Goal: Information Seeking & Learning: Learn about a topic

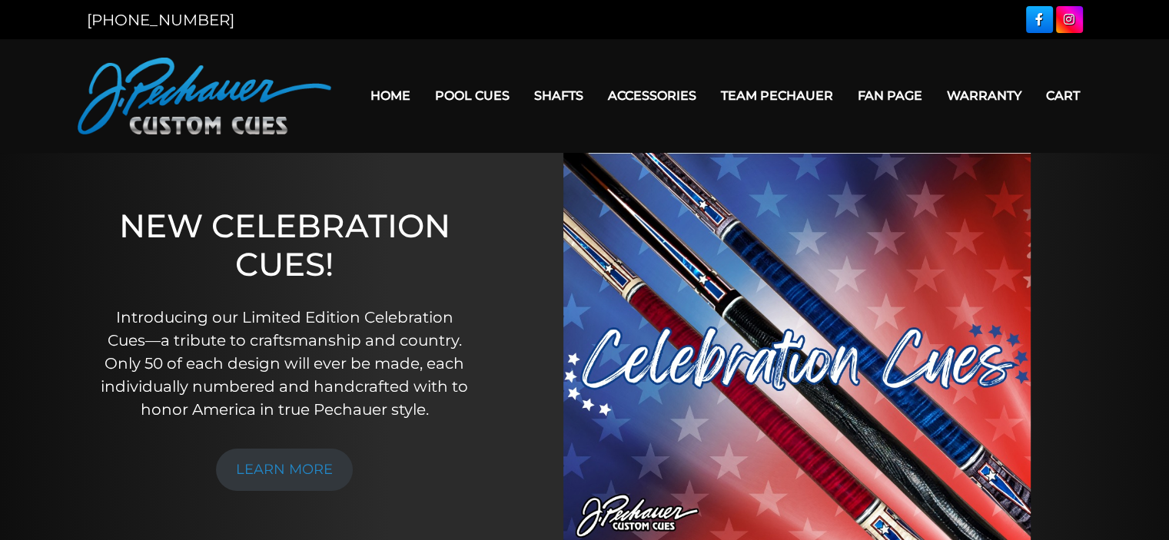
scroll to position [42, 0]
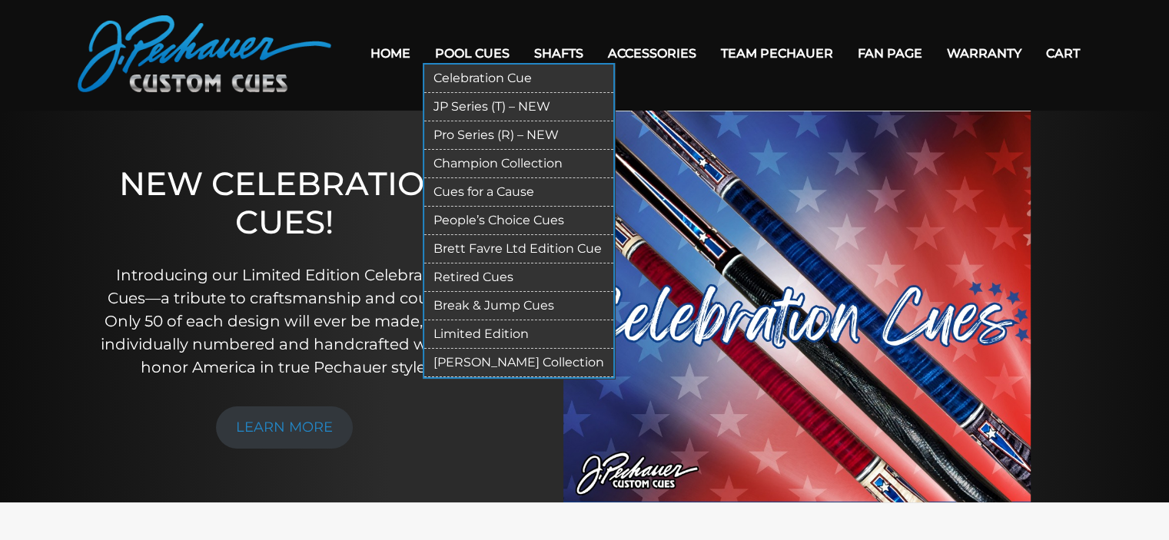
click at [463, 277] on link "Retired Cues" at bounding box center [518, 278] width 189 height 28
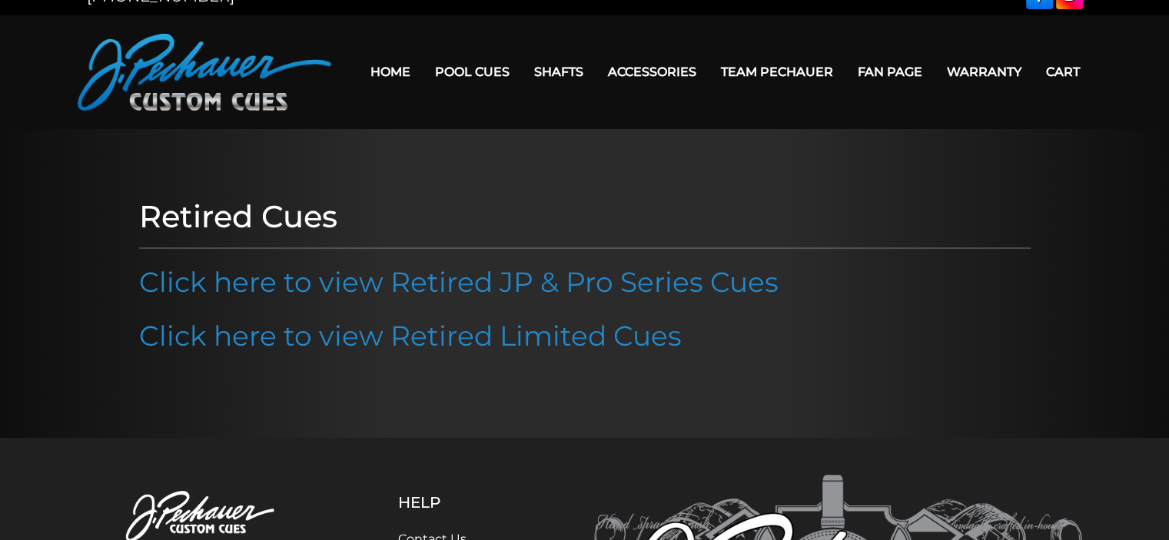
scroll to position [25, 0]
click at [463, 277] on link "Click here to view Retired JP & Pro Series Cues" at bounding box center [458, 281] width 639 height 34
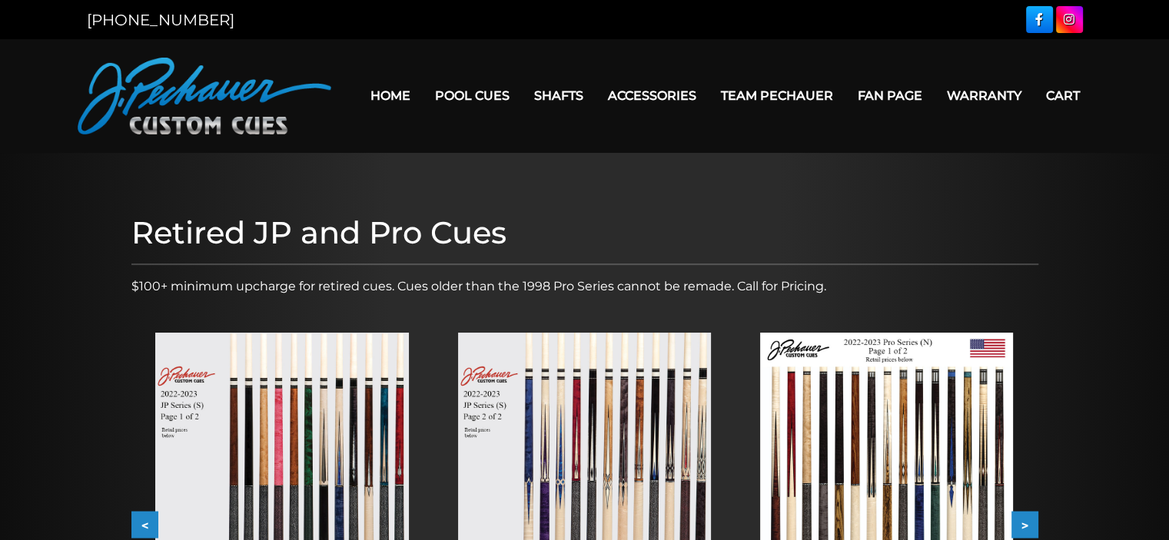
scroll to position [186, 0]
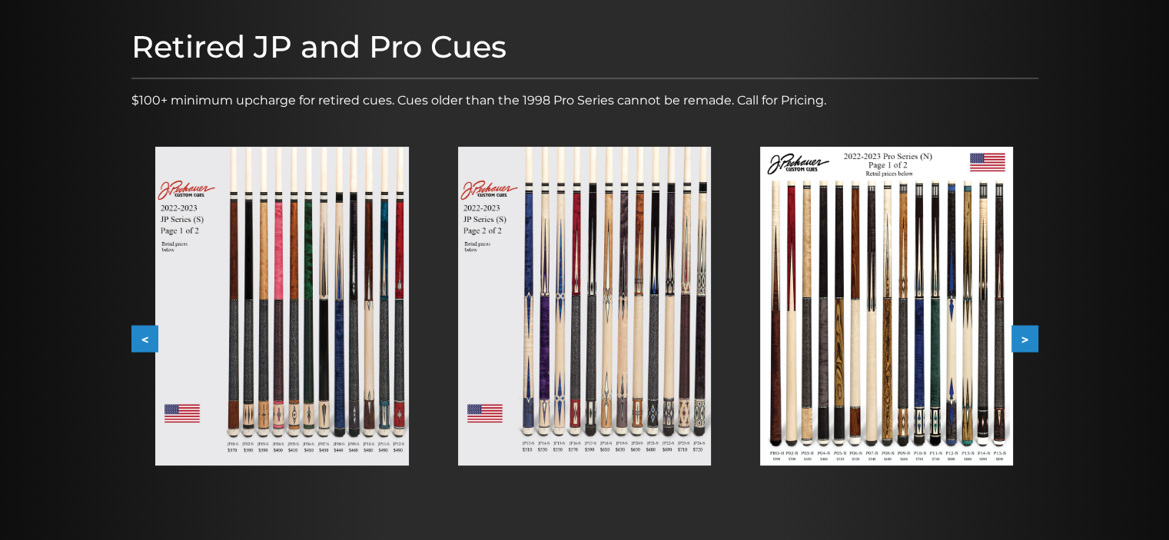
click at [326, 340] on img at bounding box center [281, 306] width 253 height 319
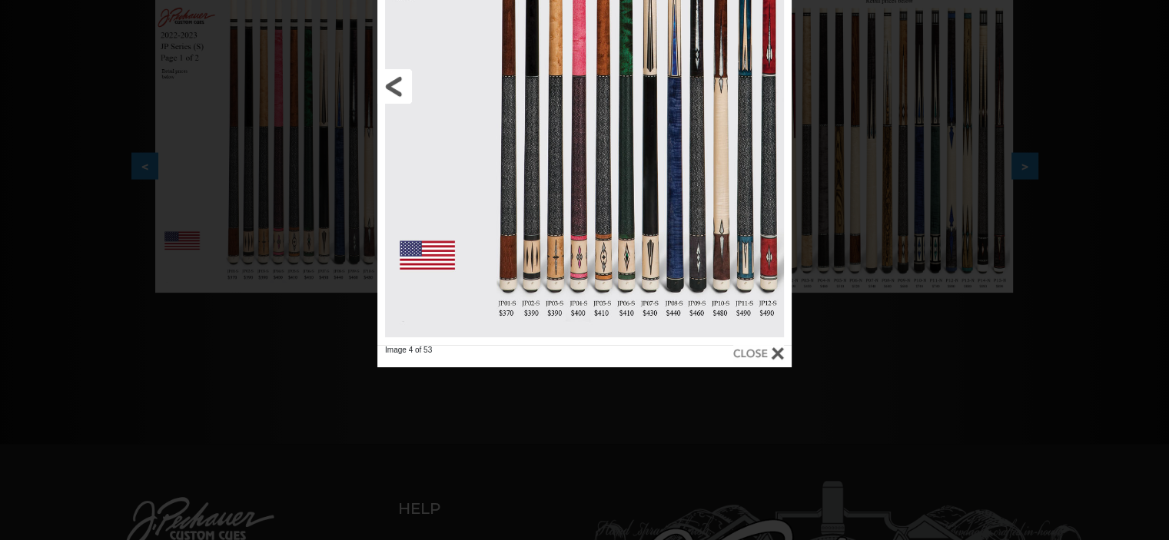
scroll to position [358, 0]
click at [529, 294] on link at bounding box center [470, 87] width 187 height 518
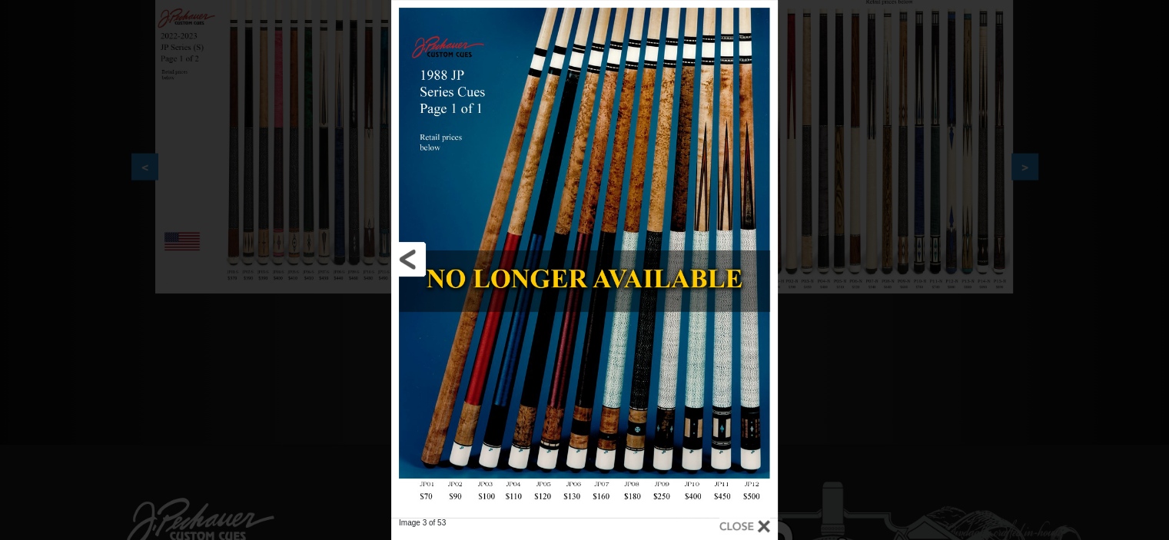
click at [409, 264] on link at bounding box center [478, 259] width 174 height 518
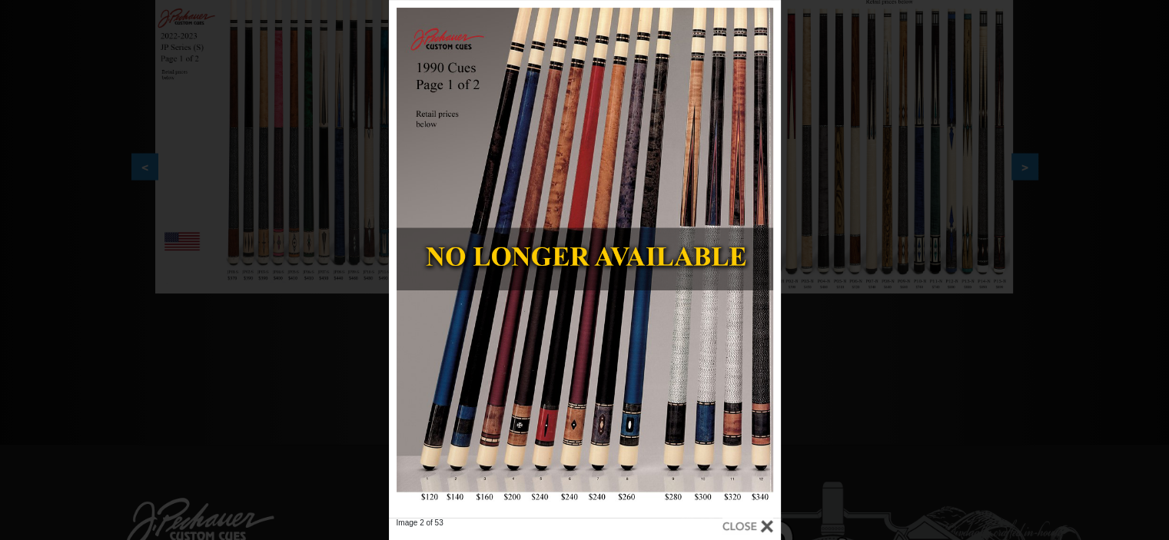
click at [278, 241] on div "Image 2 of 53" at bounding box center [584, 270] width 1169 height 540
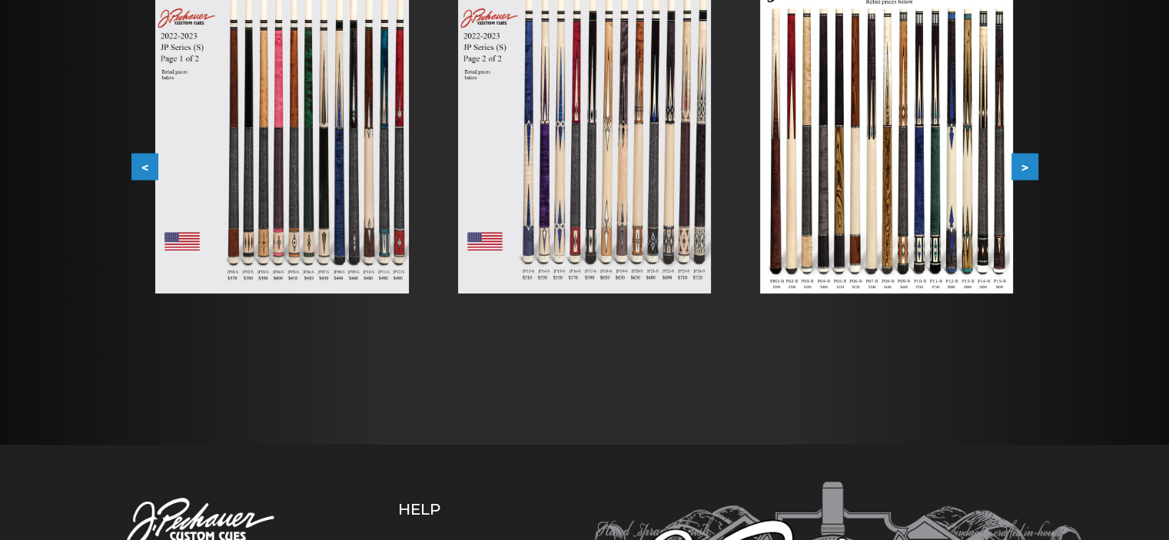
click at [278, 241] on img at bounding box center [281, 134] width 253 height 319
